Goal: Information Seeking & Learning: Find specific fact

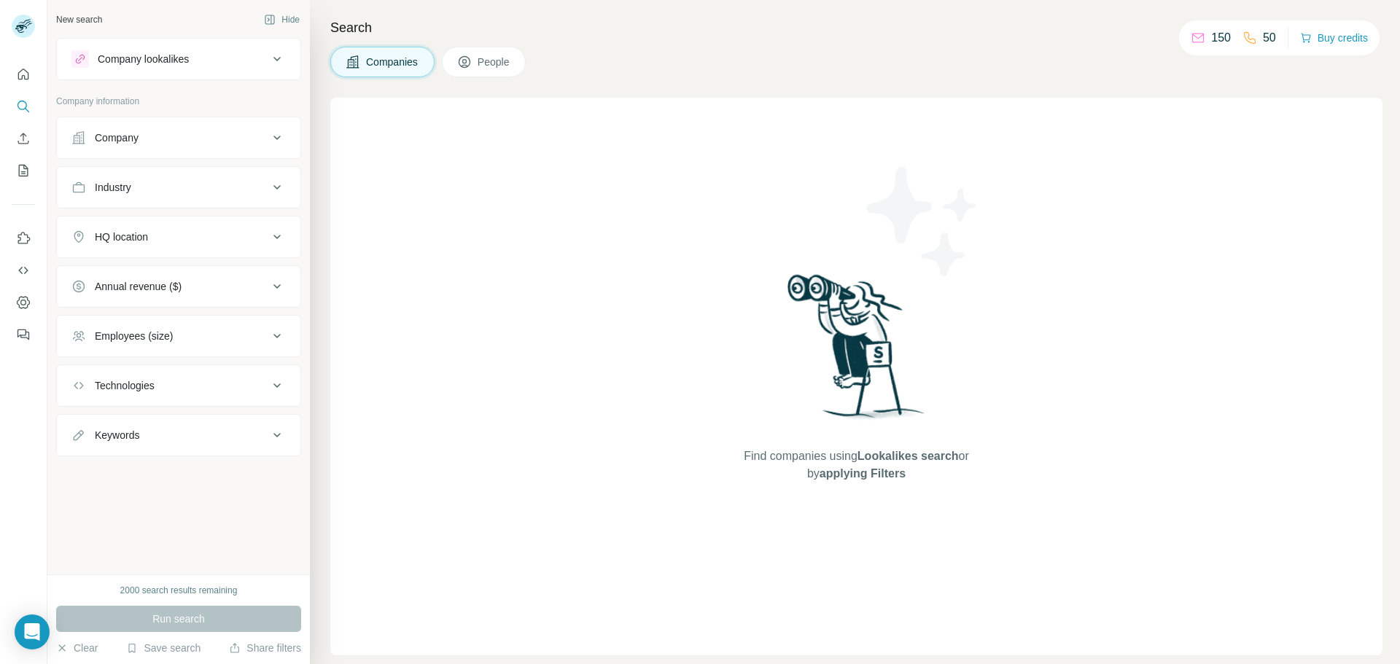
click at [486, 52] on button "People" at bounding box center [484, 62] width 85 height 31
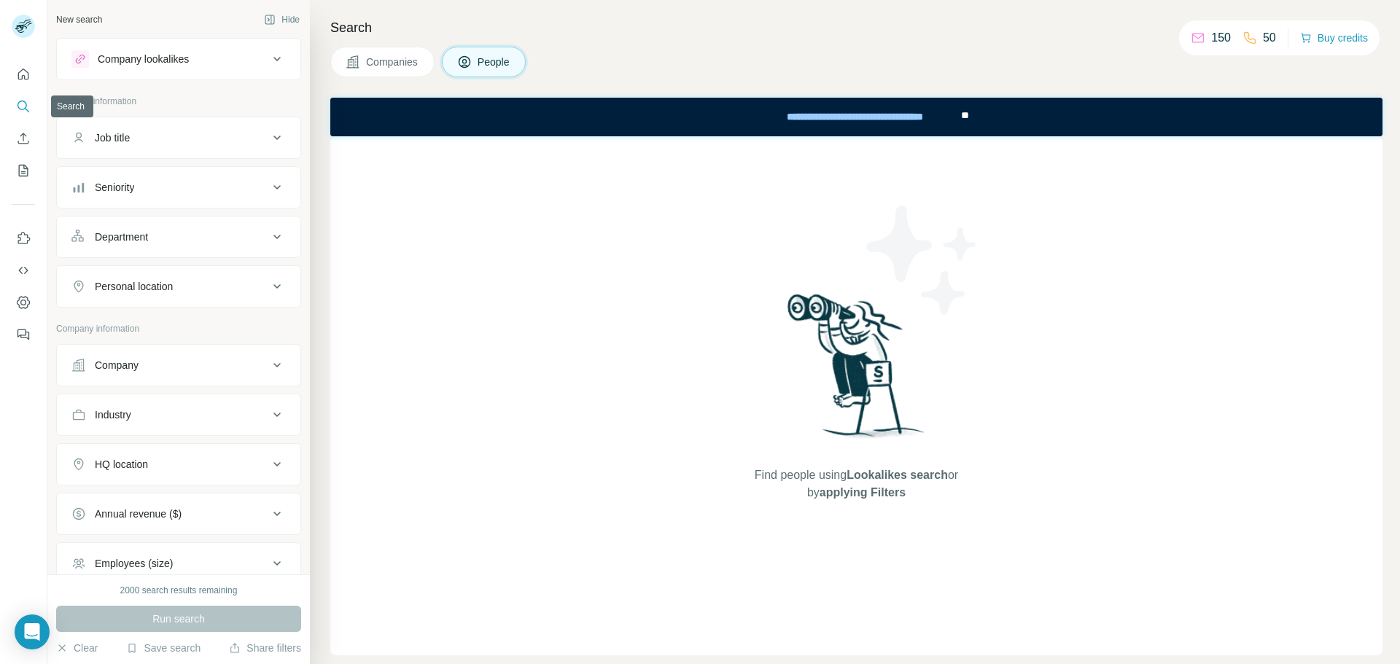
click at [31, 109] on button "Search" at bounding box center [23, 106] width 23 height 26
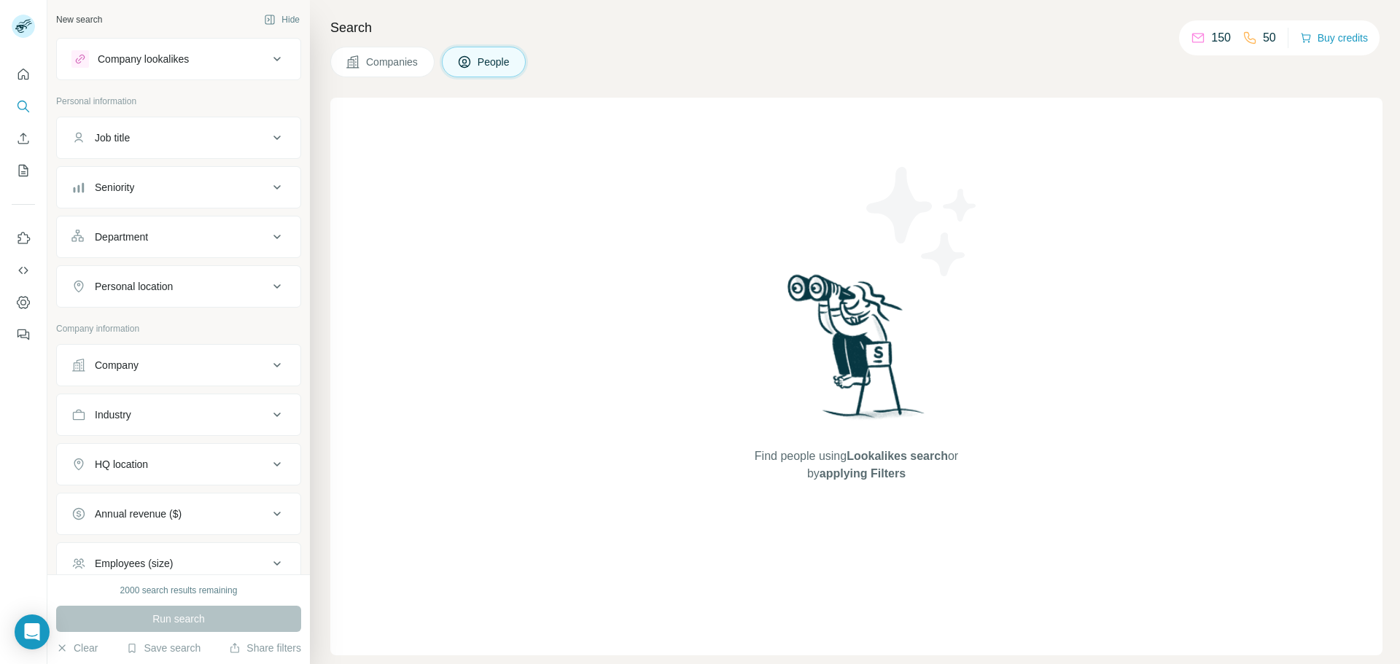
click at [891, 457] on span "Lookalikes search" at bounding box center [897, 456] width 101 height 12
click at [26, 74] on icon "Quick start" at bounding box center [23, 74] width 15 height 15
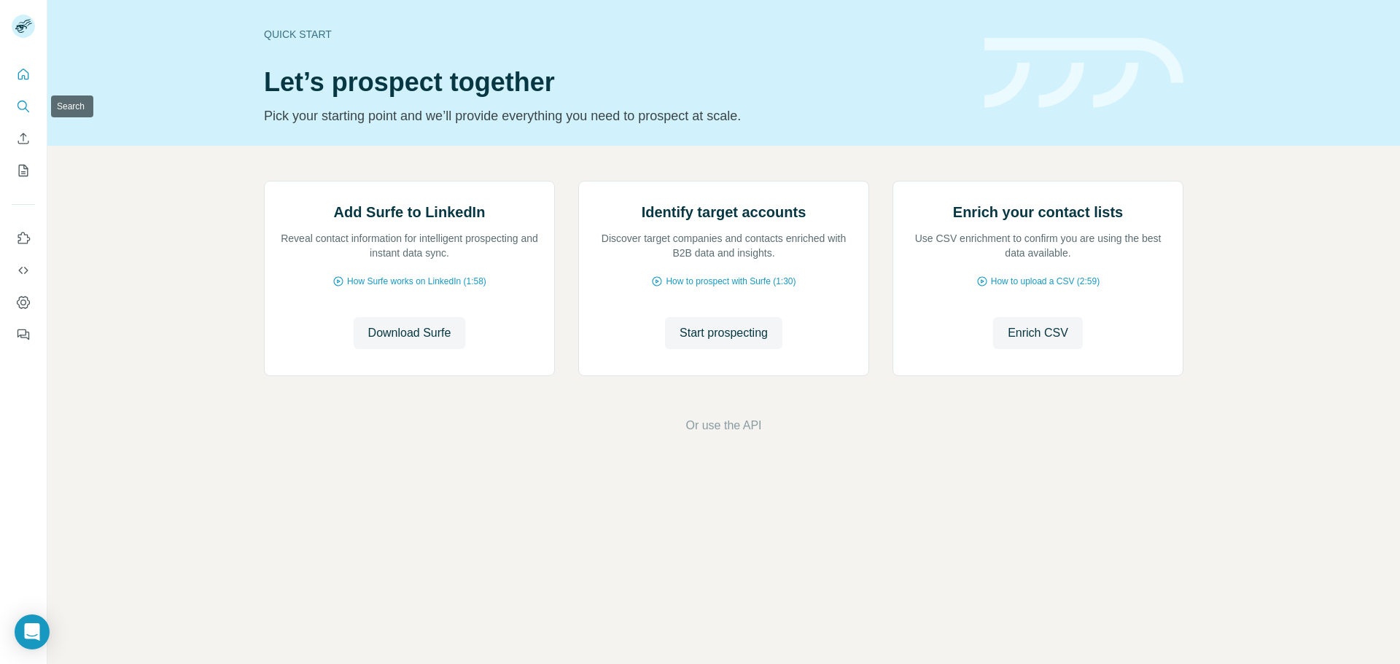
click at [22, 96] on button "Search" at bounding box center [23, 106] width 23 height 26
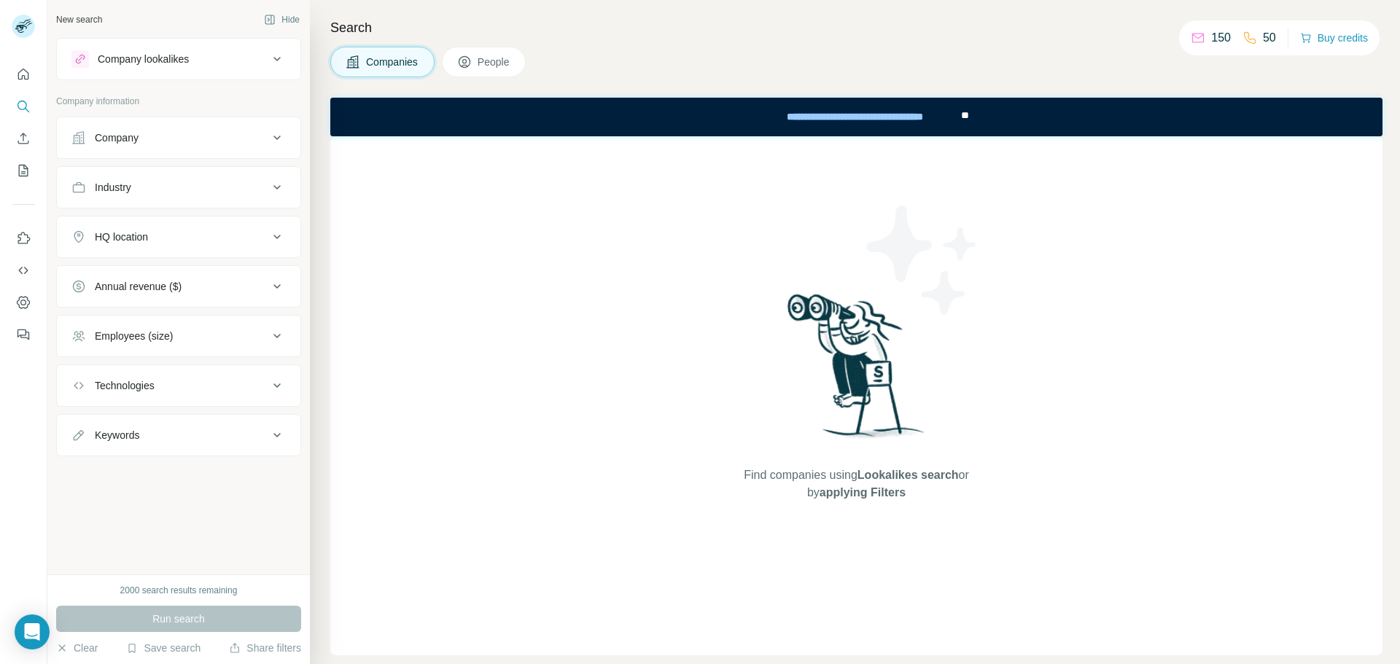
click at [474, 61] on button "People" at bounding box center [484, 62] width 85 height 31
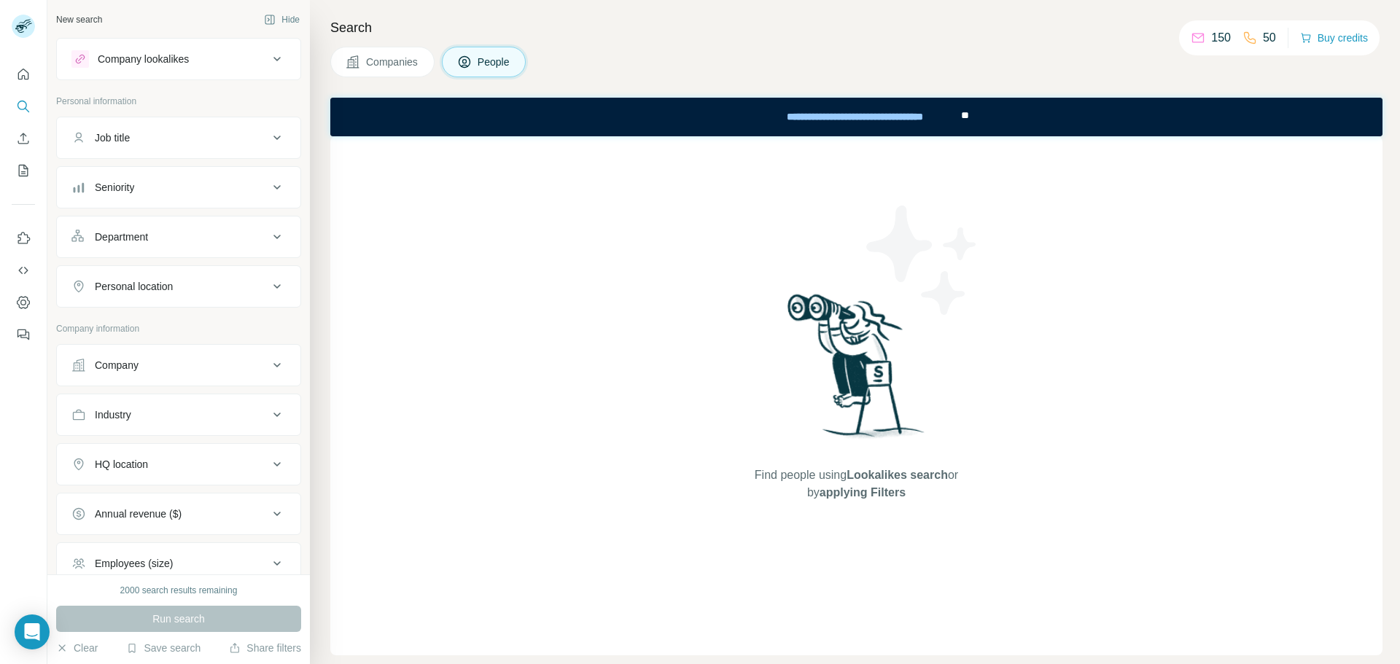
click at [184, 44] on button "Company lookalikes" at bounding box center [179, 59] width 244 height 35
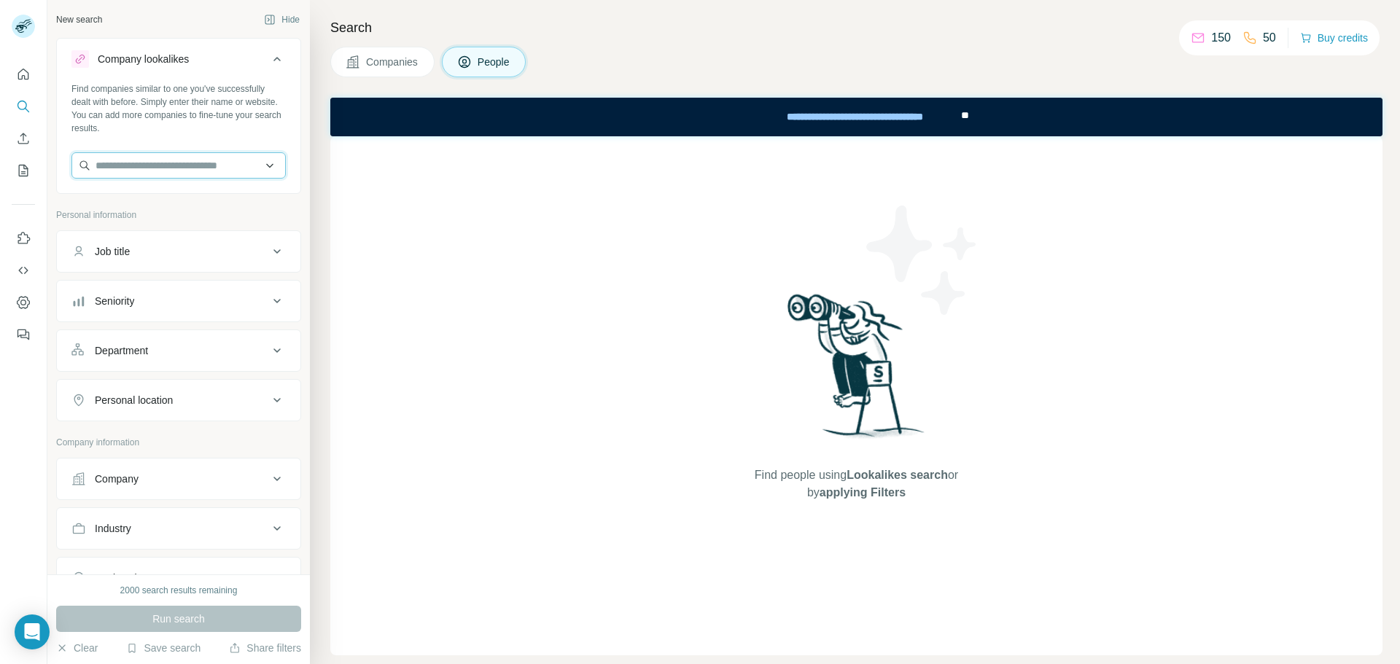
click at [148, 156] on input "text" at bounding box center [178, 165] width 214 height 26
click at [155, 163] on input "text" at bounding box center [178, 165] width 214 height 26
click at [274, 58] on icon at bounding box center [277, 59] width 18 height 18
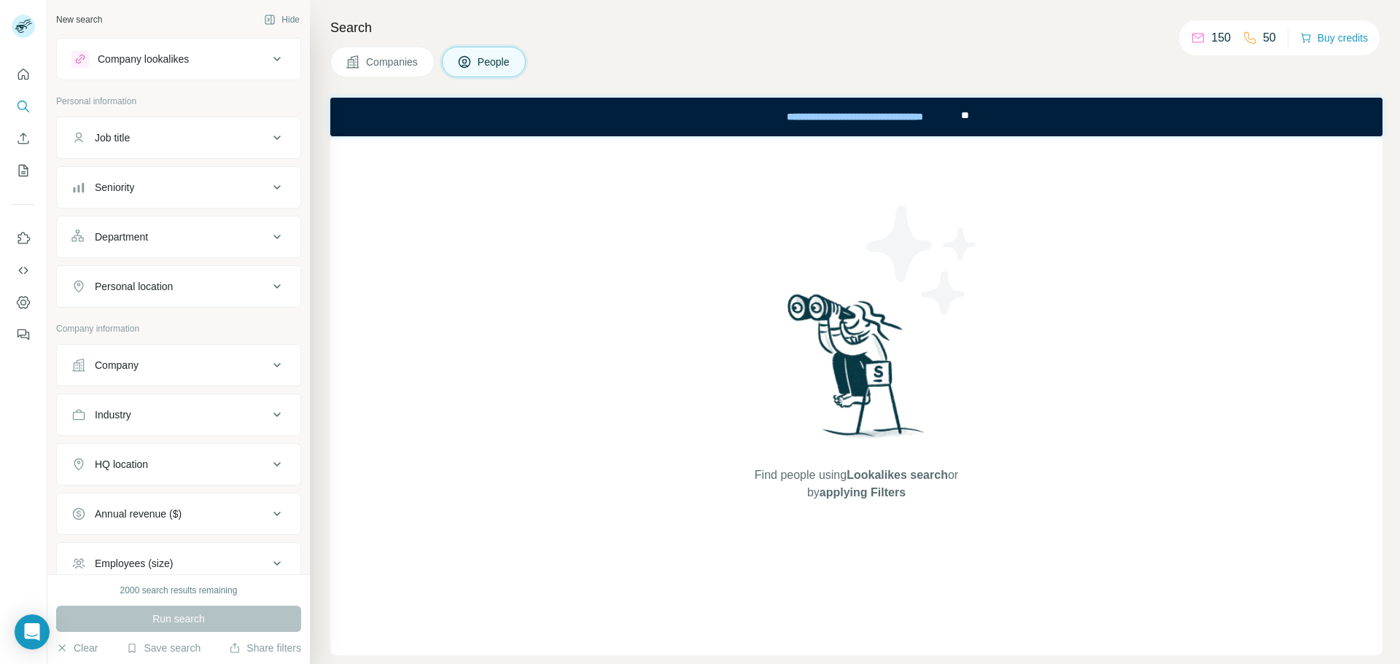
click at [273, 58] on icon at bounding box center [276, 59] width 7 height 4
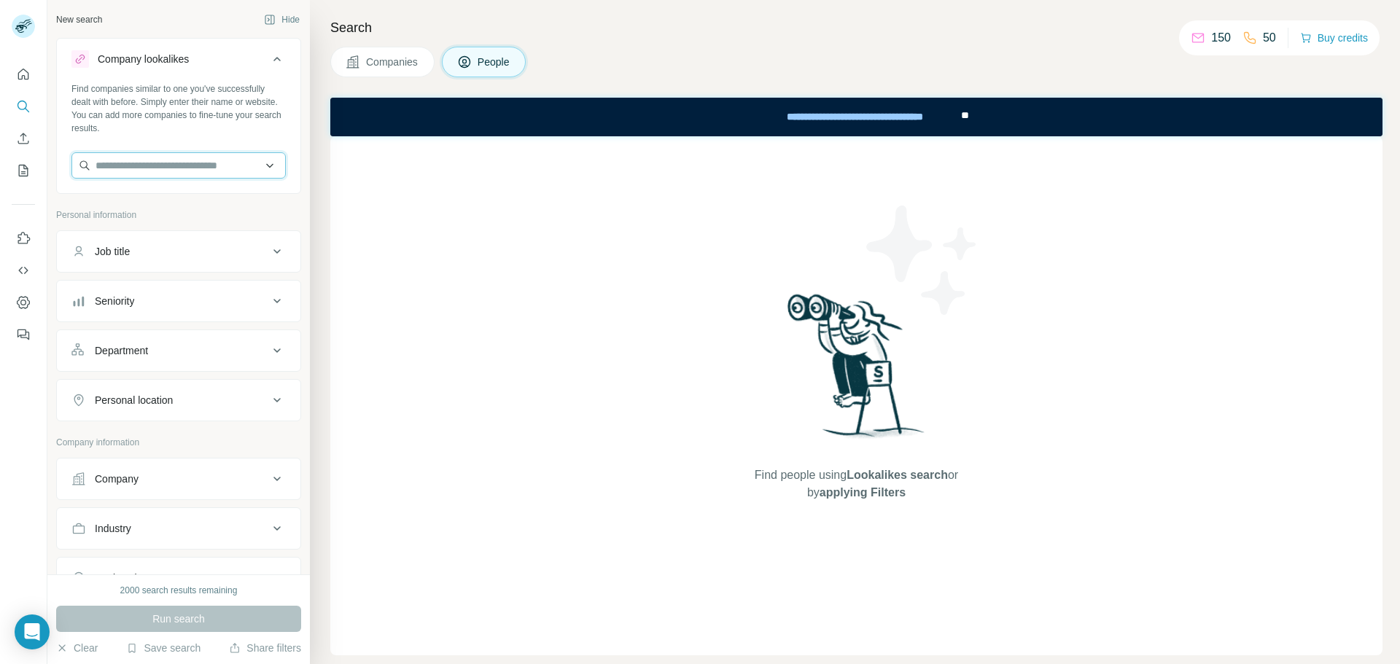
click at [143, 162] on input "text" at bounding box center [178, 165] width 214 height 26
click at [193, 171] on input "********" at bounding box center [178, 165] width 214 height 26
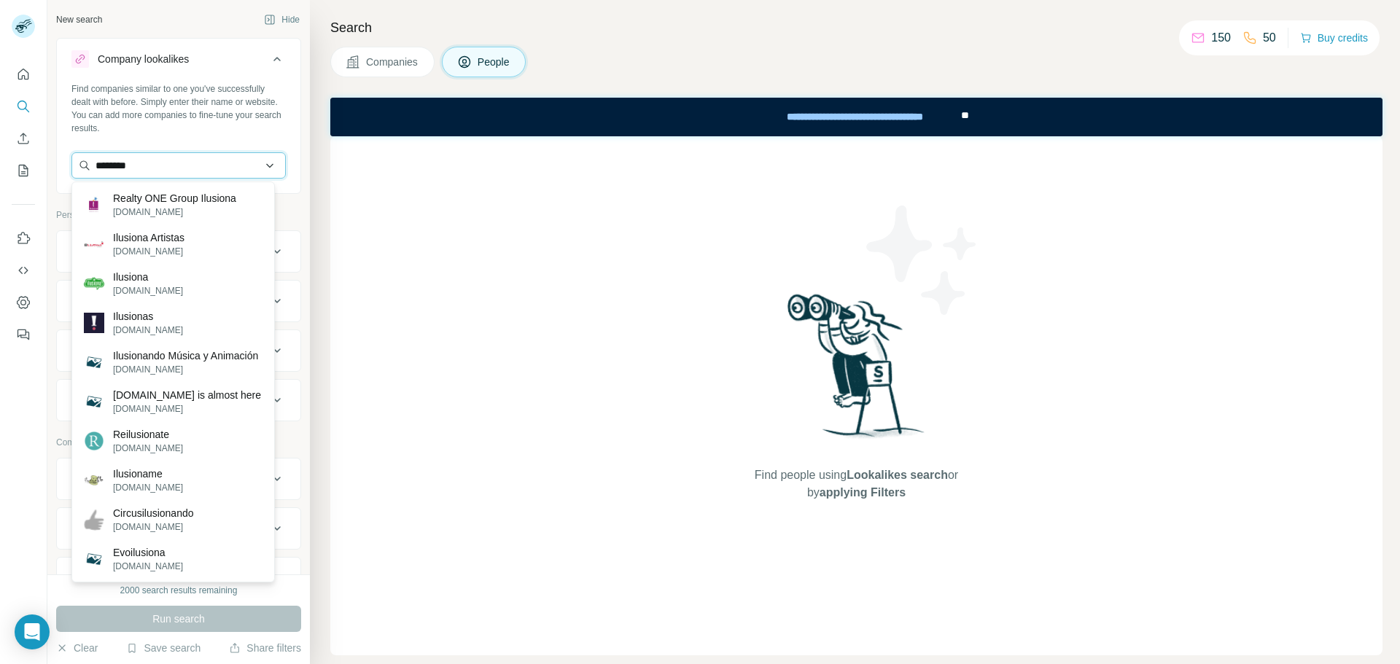
click at [109, 163] on input "********" at bounding box center [178, 165] width 214 height 26
type input "****"
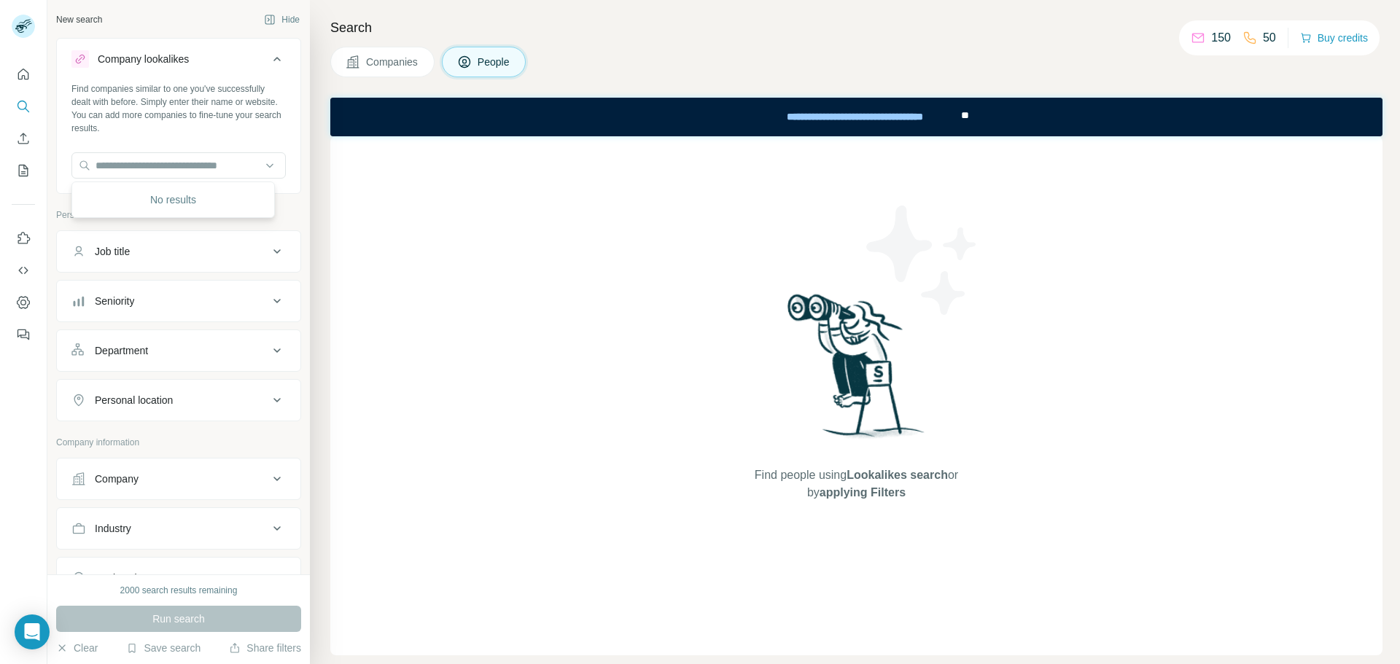
click at [784, 56] on div "Companies People" at bounding box center [856, 62] width 1052 height 31
click at [858, 469] on span "Lookalikes search" at bounding box center [897, 475] width 101 height 12
drag, startPoint x: 837, startPoint y: 474, endPoint x: 935, endPoint y: 472, distance: 97.8
click at [935, 472] on span "Find people using Lookalikes search or by applying Filters" at bounding box center [856, 484] width 233 height 35
click at [74, 21] on div "New search" at bounding box center [79, 19] width 46 height 13
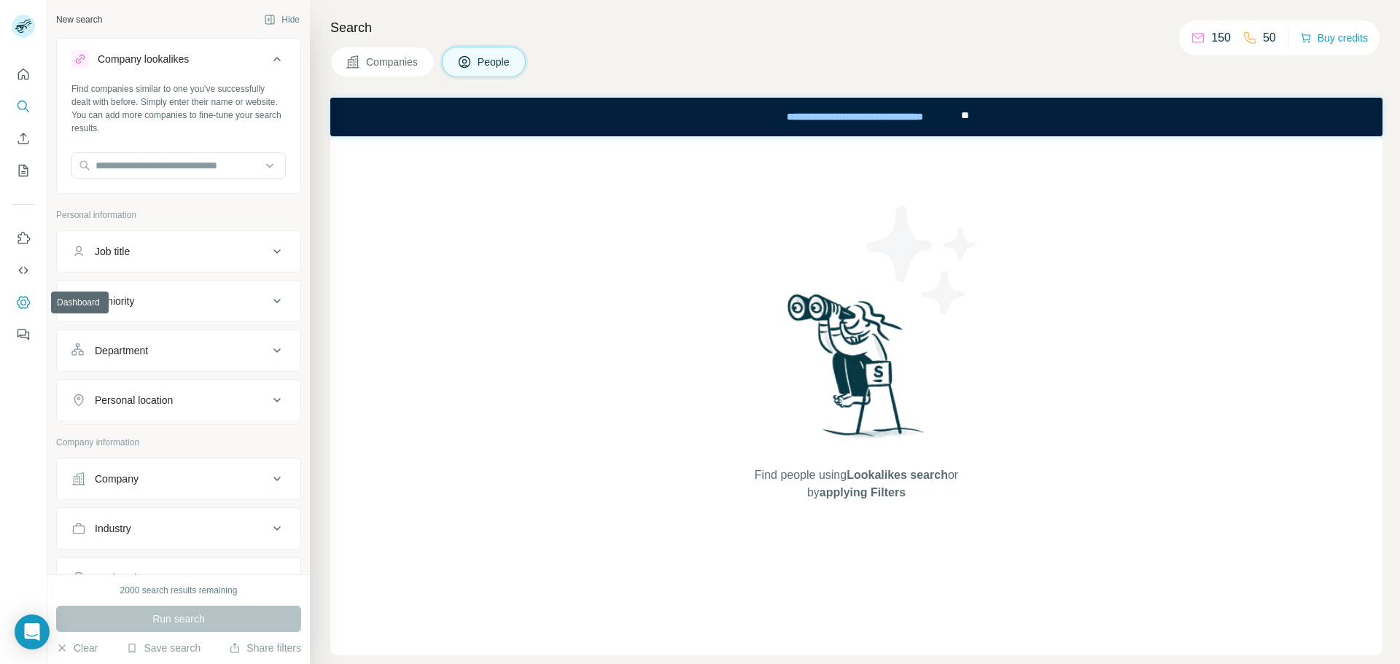
click at [29, 297] on icon "Dashboard" at bounding box center [23, 302] width 15 height 15
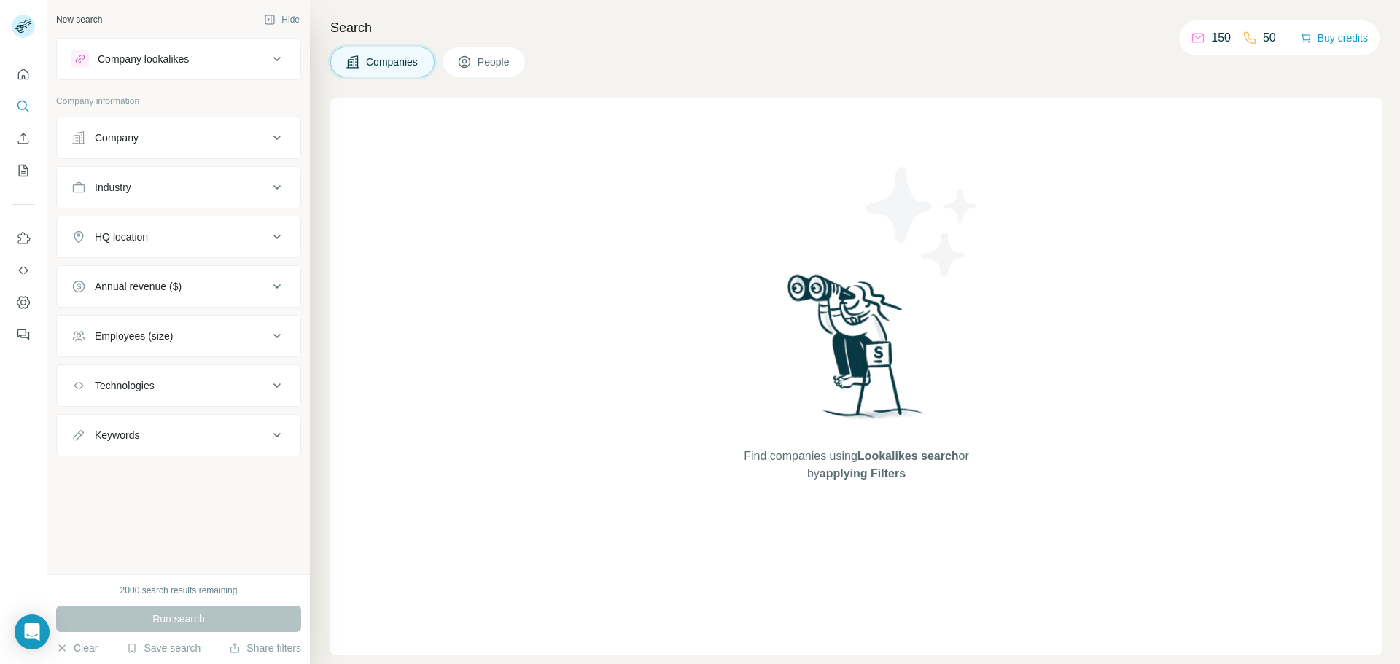
click at [491, 56] on span "People" at bounding box center [495, 62] width 34 height 15
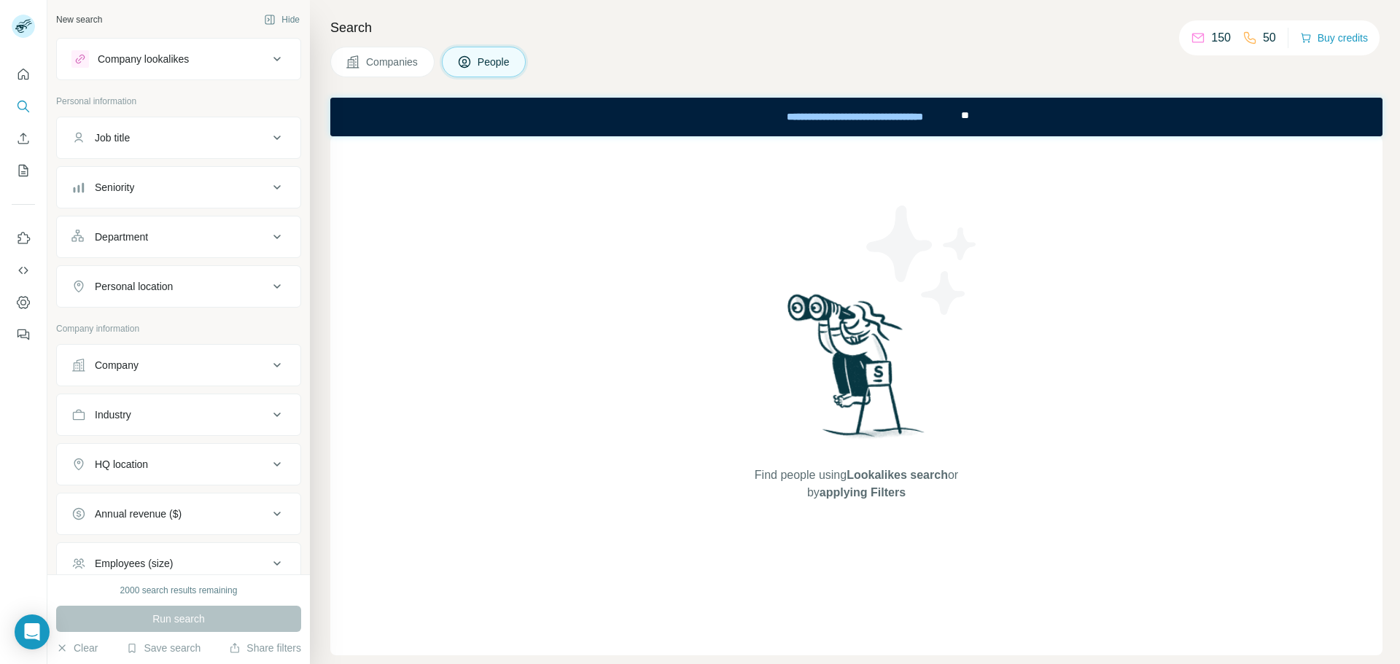
click at [493, 55] on span "People" at bounding box center [495, 62] width 34 height 15
click at [388, 66] on span "Companies" at bounding box center [392, 62] width 53 height 15
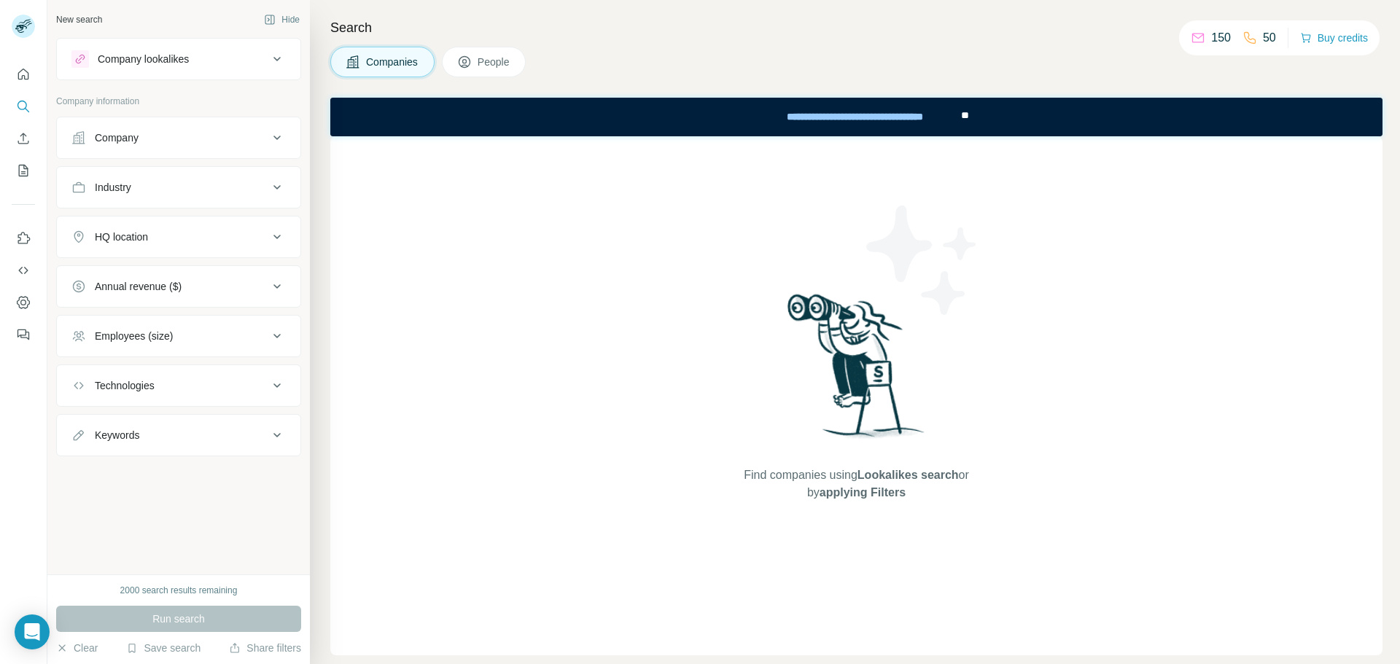
click at [476, 57] on button "People" at bounding box center [484, 62] width 85 height 31
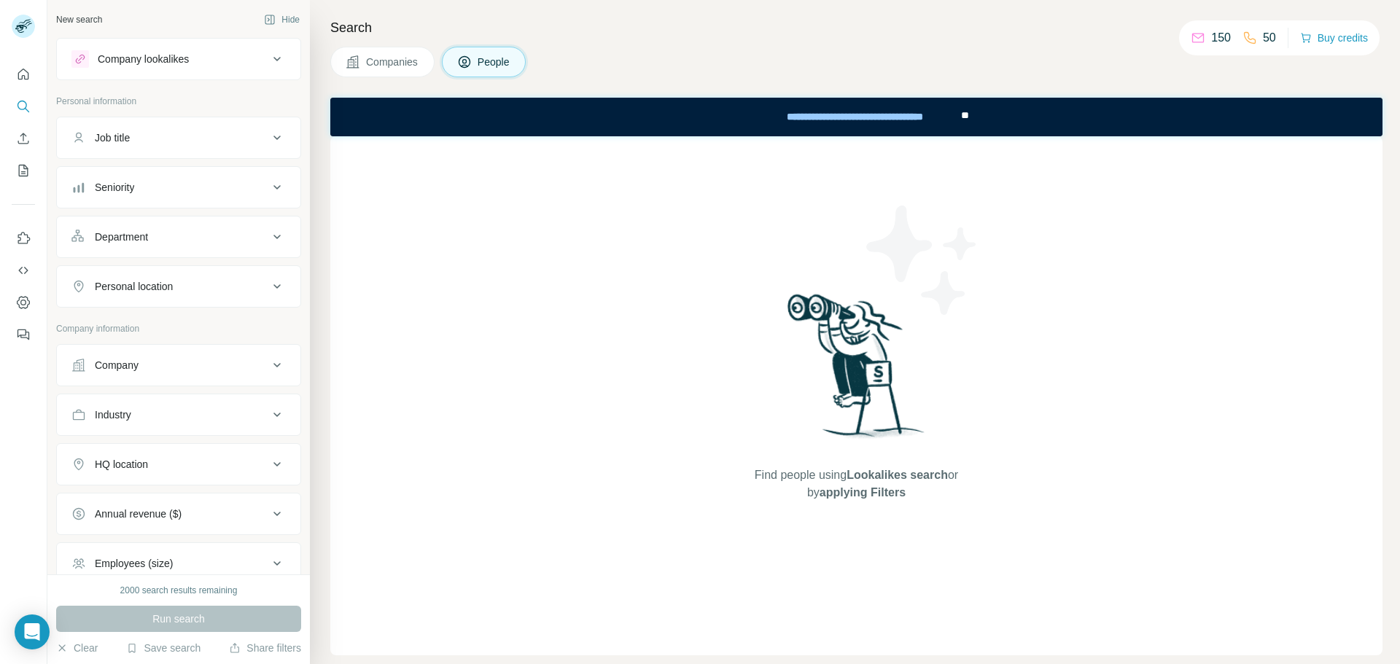
click at [411, 65] on span "Companies" at bounding box center [392, 62] width 53 height 15
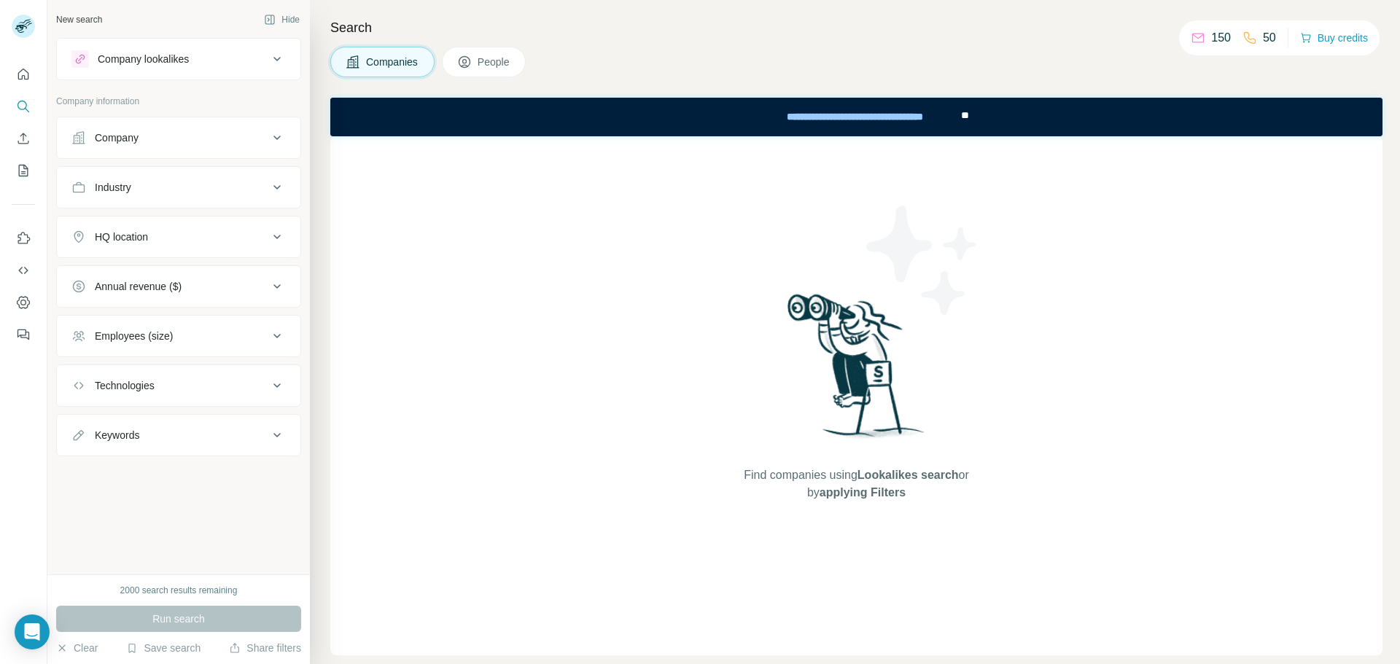
click at [530, 61] on div "Companies People" at bounding box center [856, 62] width 1052 height 31
click at [497, 54] on button "People" at bounding box center [484, 62] width 85 height 31
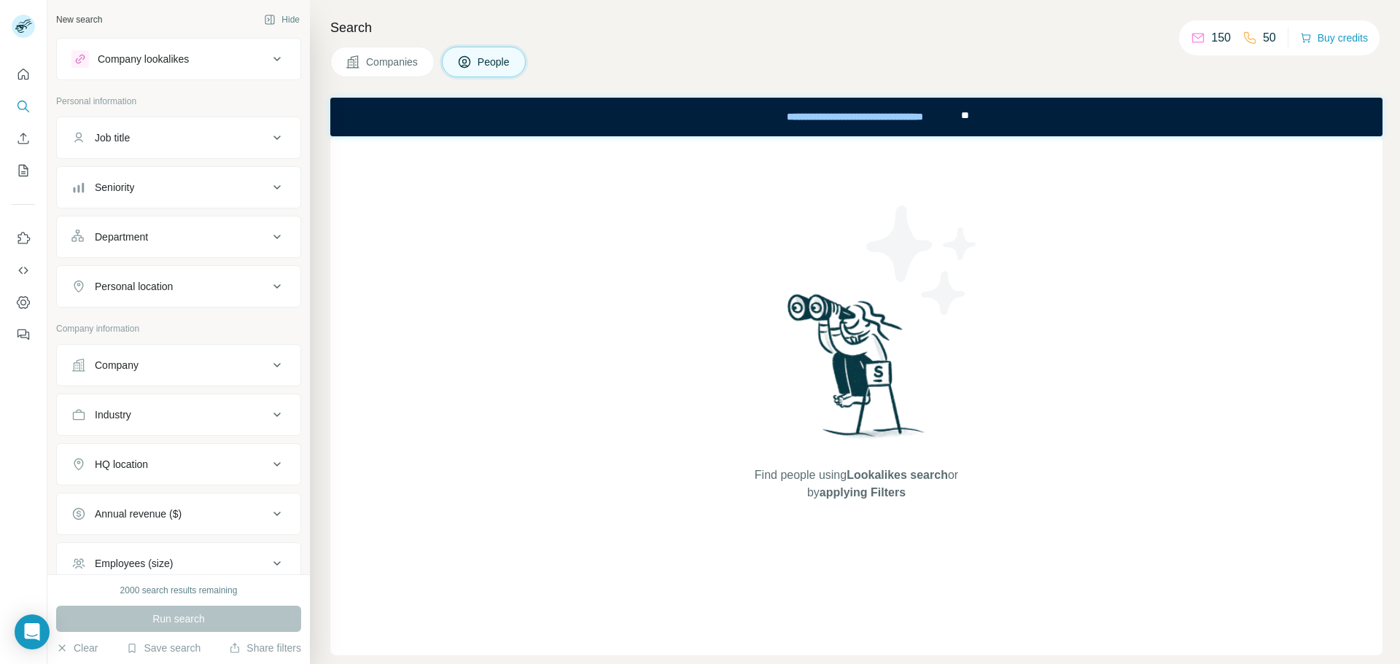
click at [222, 67] on div "Company lookalikes" at bounding box center [169, 59] width 197 height 18
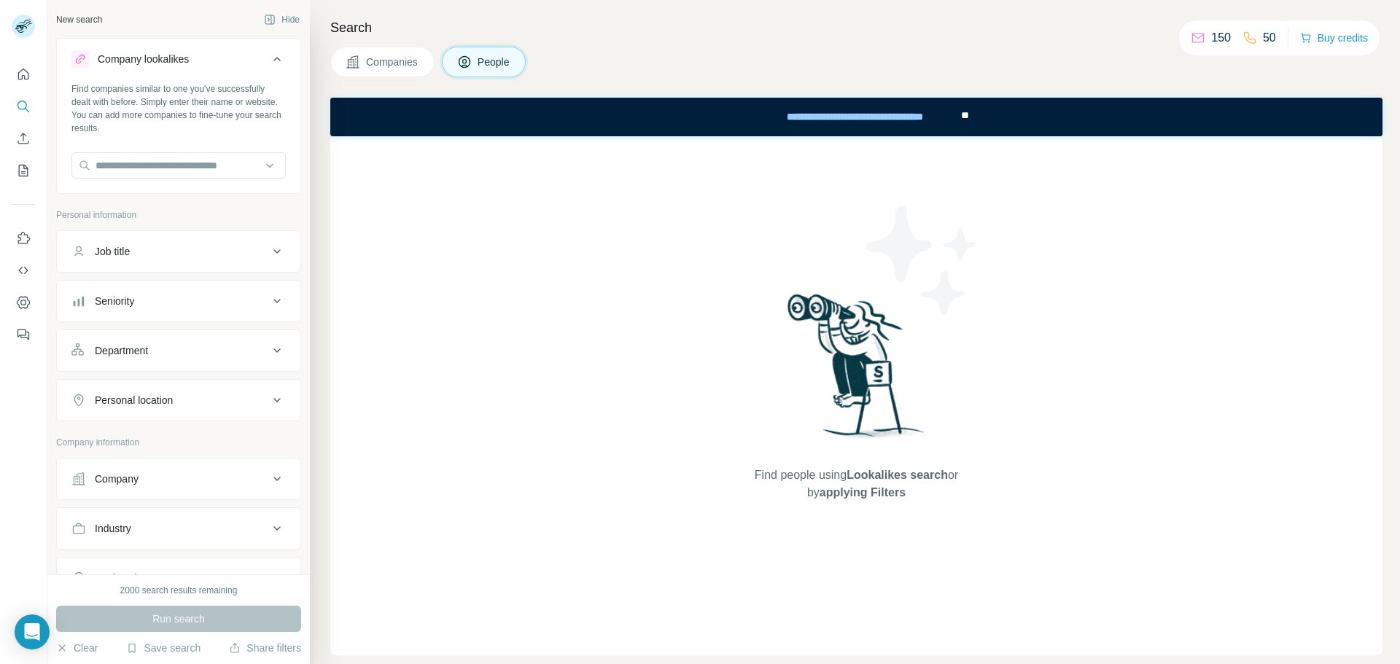
click at [370, 63] on span "Companies" at bounding box center [392, 62] width 53 height 15
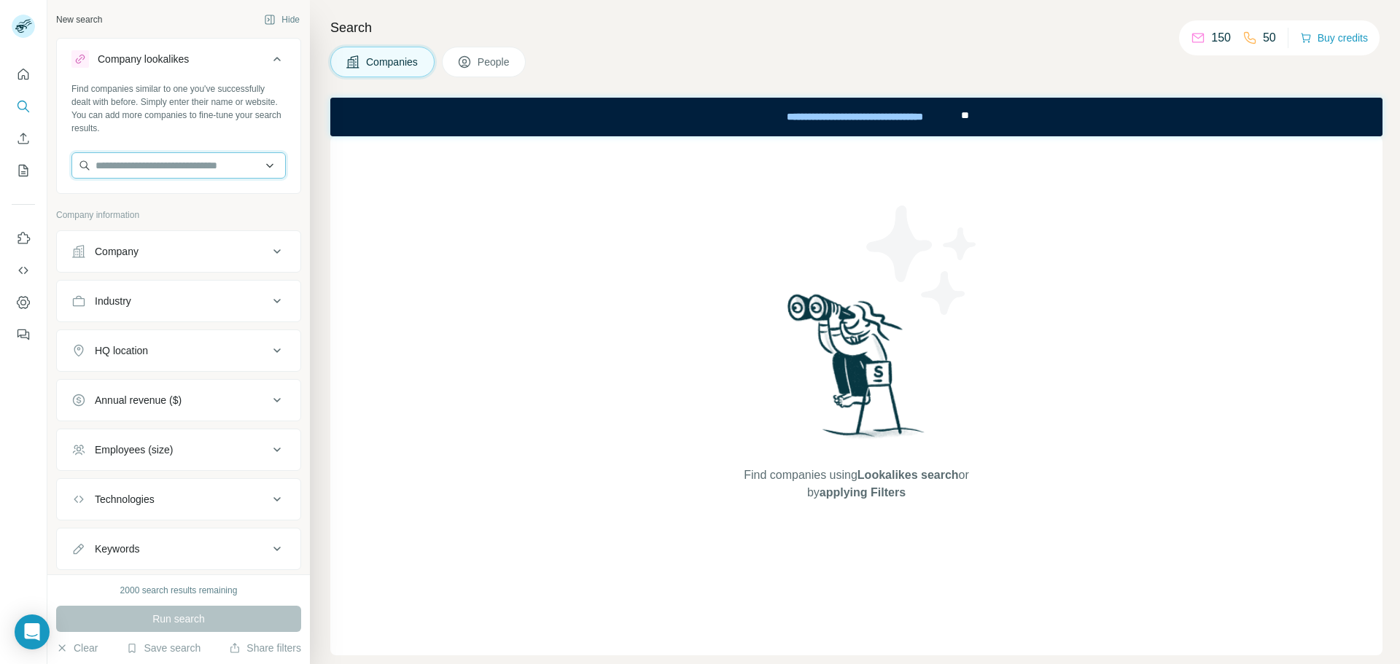
click at [239, 153] on input "text" at bounding box center [178, 165] width 214 height 26
click at [458, 60] on icon at bounding box center [464, 62] width 15 height 15
click at [201, 164] on input "text" at bounding box center [178, 165] width 214 height 26
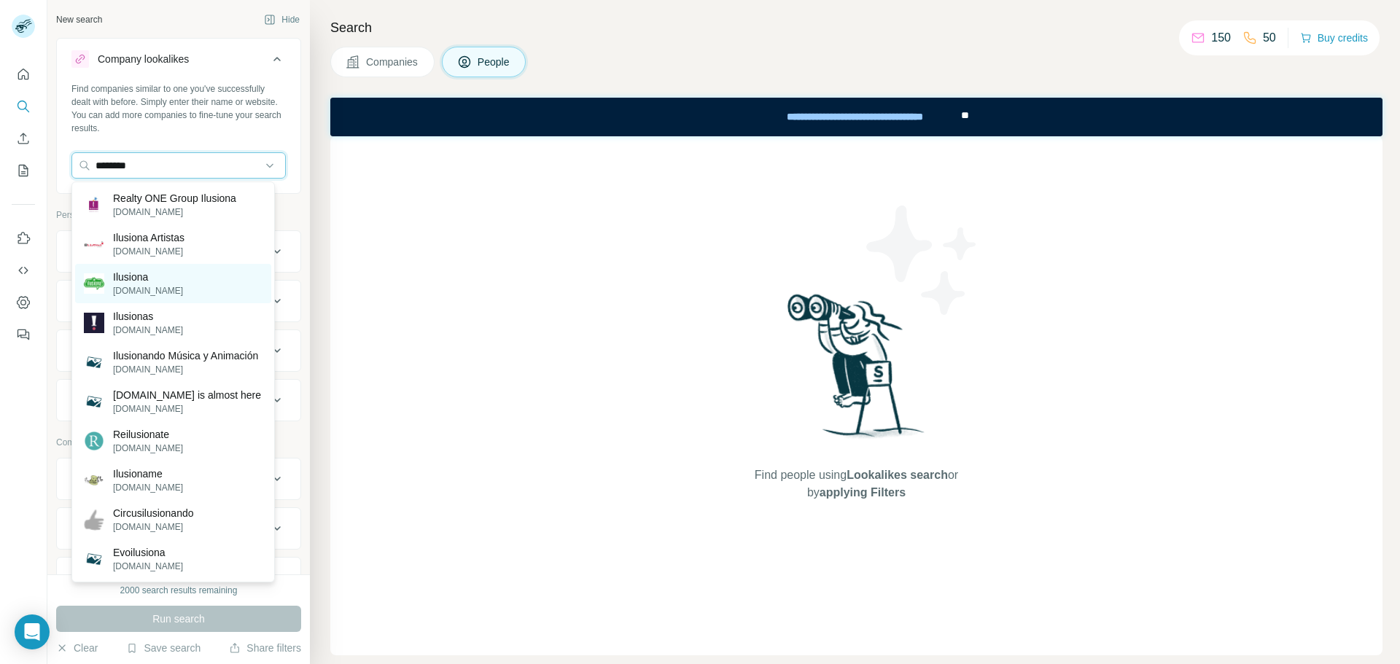
type input "********"
click at [186, 283] on div "Ilusiona ilusionavet.com" at bounding box center [173, 283] width 196 height 39
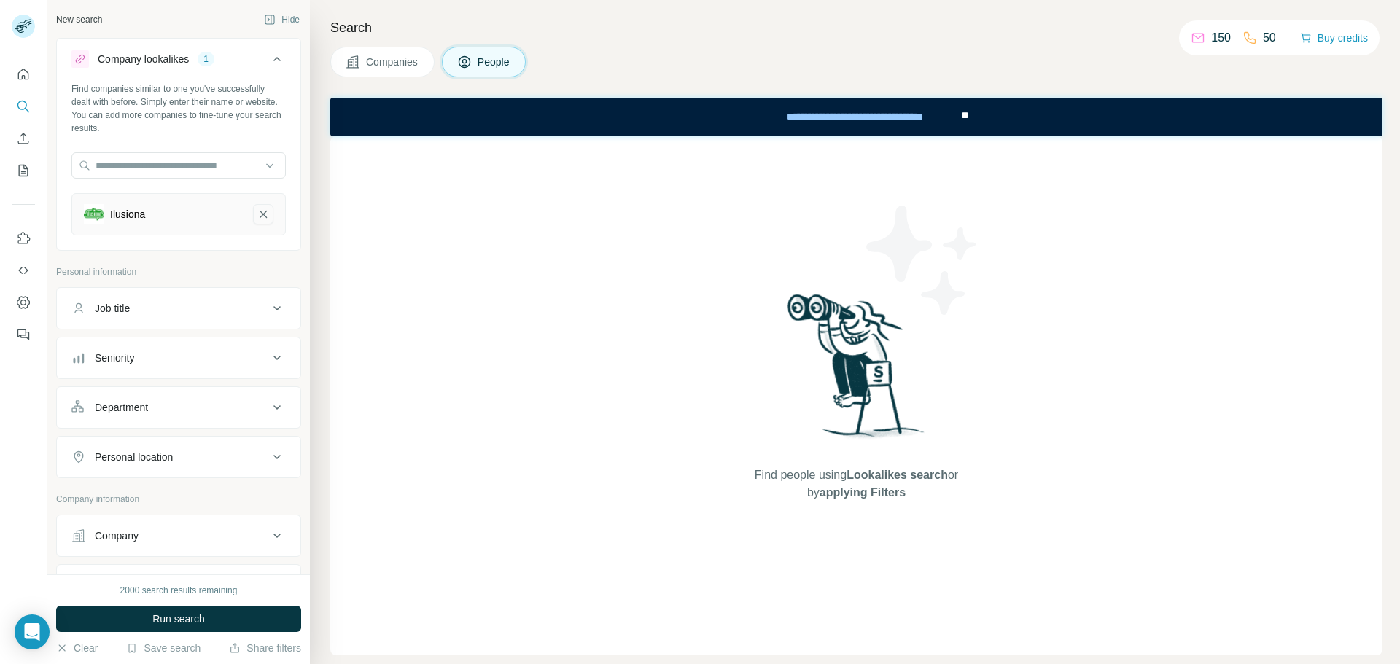
click at [257, 207] on icon "Ilusiona-remove-button" at bounding box center [263, 214] width 13 height 15
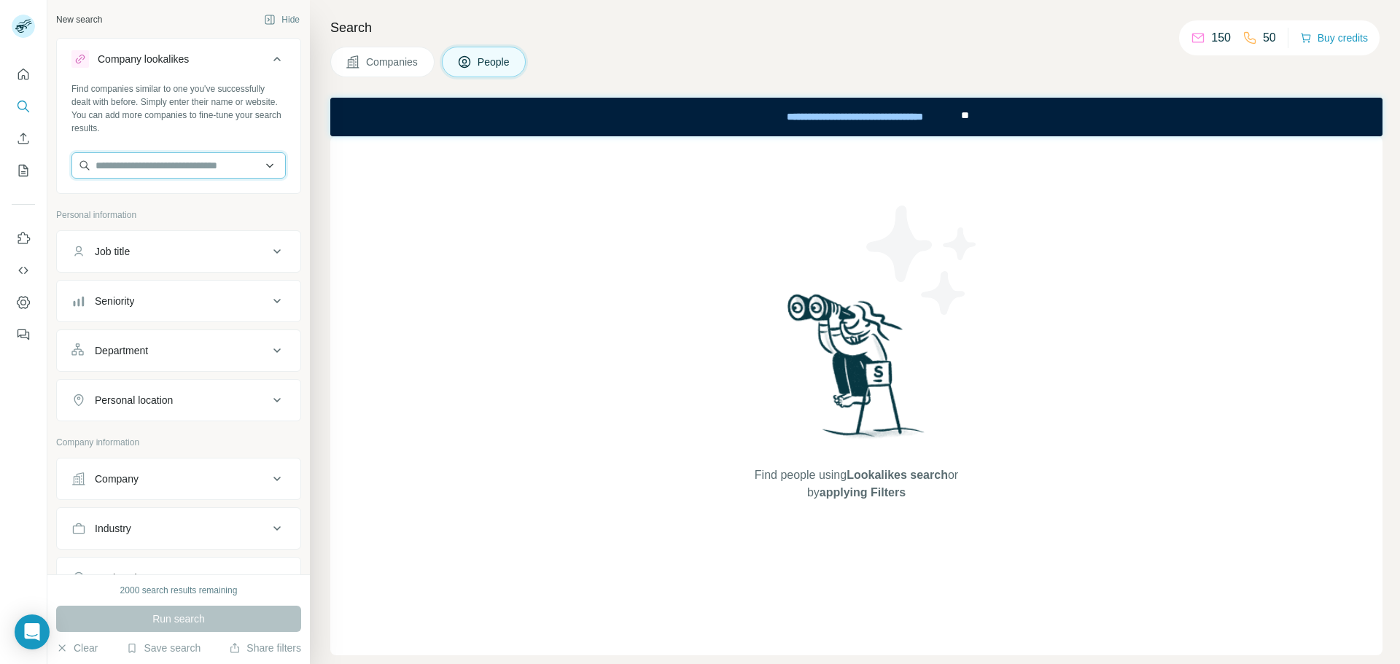
click at [201, 167] on input "text" at bounding box center [178, 165] width 214 height 26
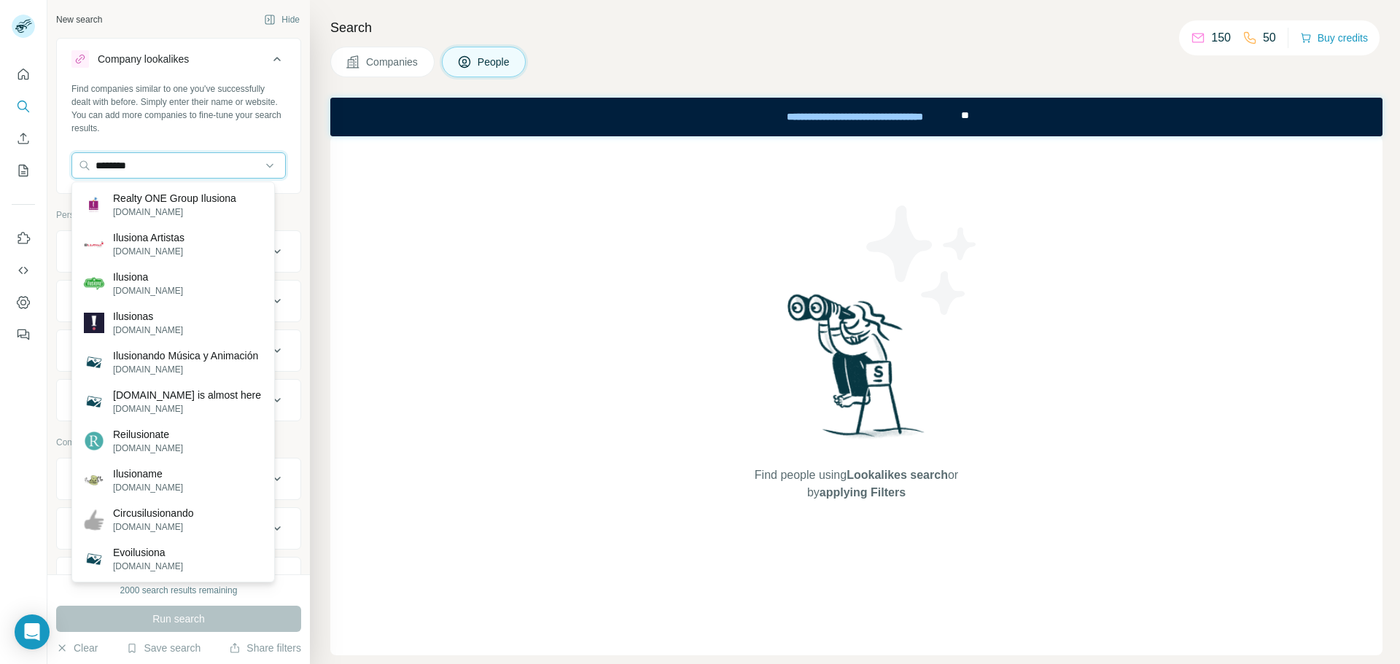
type input "********"
